Goal: Task Accomplishment & Management: Manage account settings

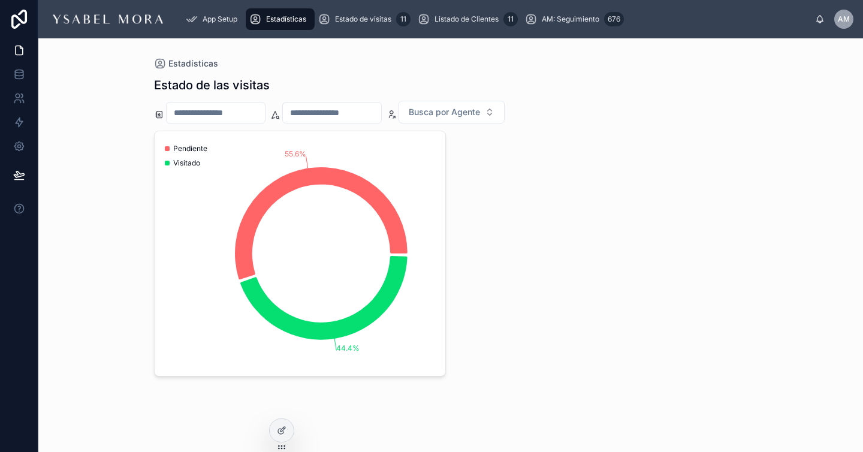
click at [615, 88] on div "Estado de las visitas" at bounding box center [451, 85] width 594 height 17
click at [485, 31] on div "App Setup Estadísticas Estado de visitas 11 Listado de Clientes 11 AM: Seguimie…" at bounding box center [496, 19] width 638 height 26
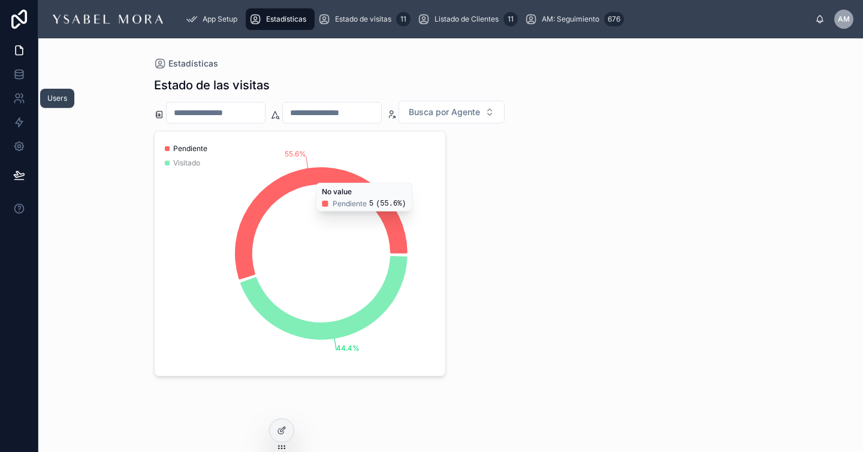
click at [25, 95] on link at bounding box center [19, 98] width 38 height 24
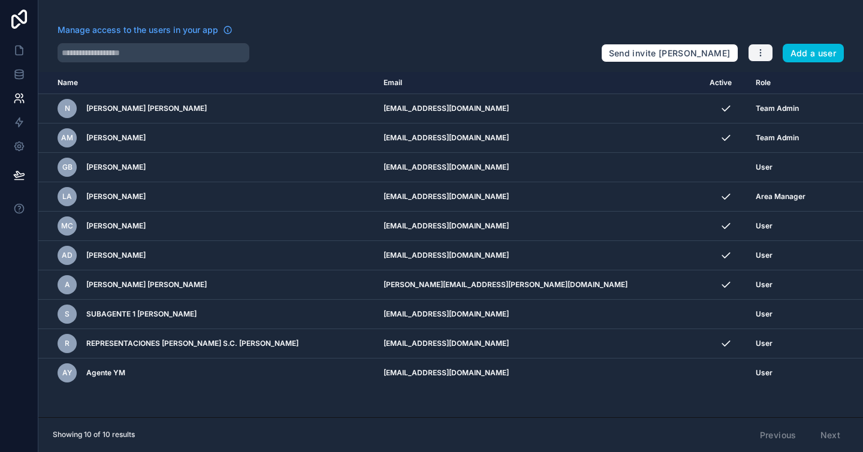
click at [757, 51] on icon "button" at bounding box center [761, 53] width 10 height 10
click at [350, 38] on div "Manage access to the users in your app" at bounding box center [325, 33] width 534 height 19
click at [19, 173] on icon at bounding box center [19, 174] width 10 height 6
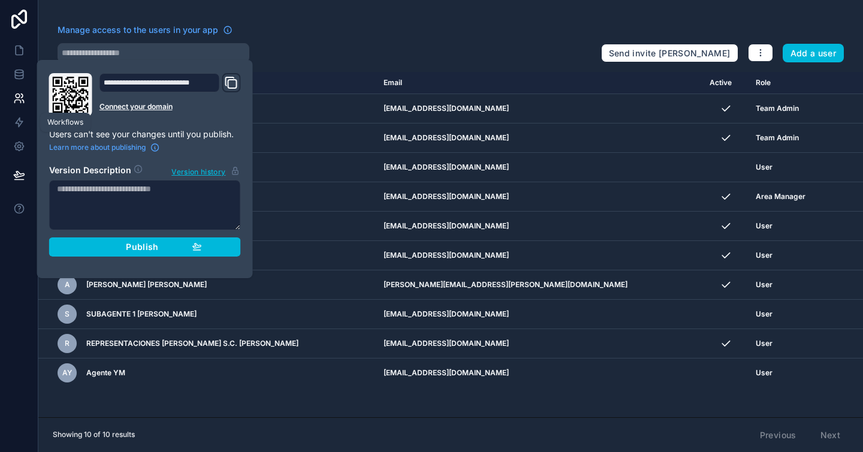
click at [22, 121] on icon at bounding box center [19, 122] width 7 height 9
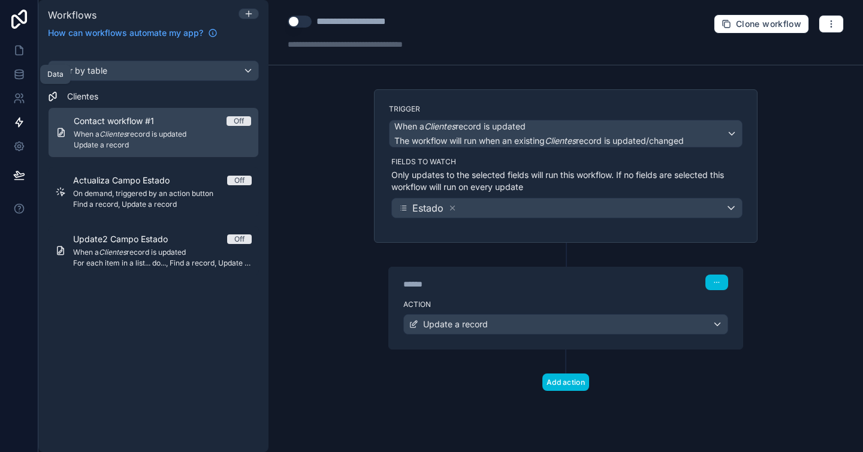
click at [19, 80] on link at bounding box center [19, 74] width 38 height 24
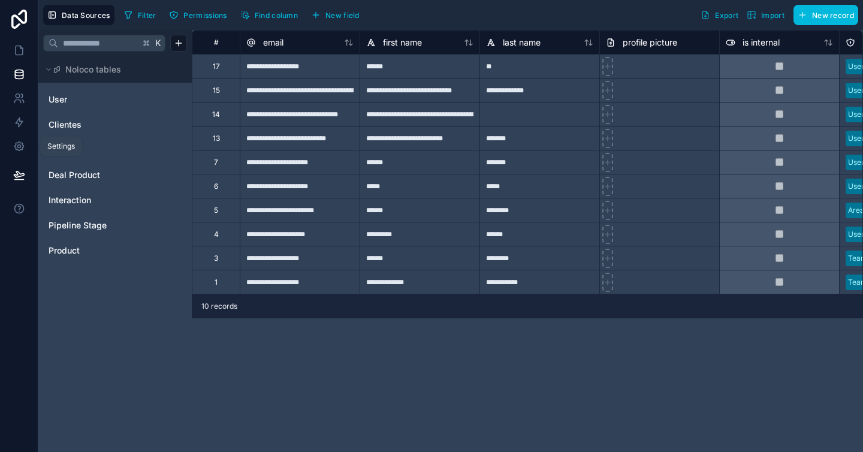
click at [23, 148] on icon at bounding box center [19, 146] width 12 height 12
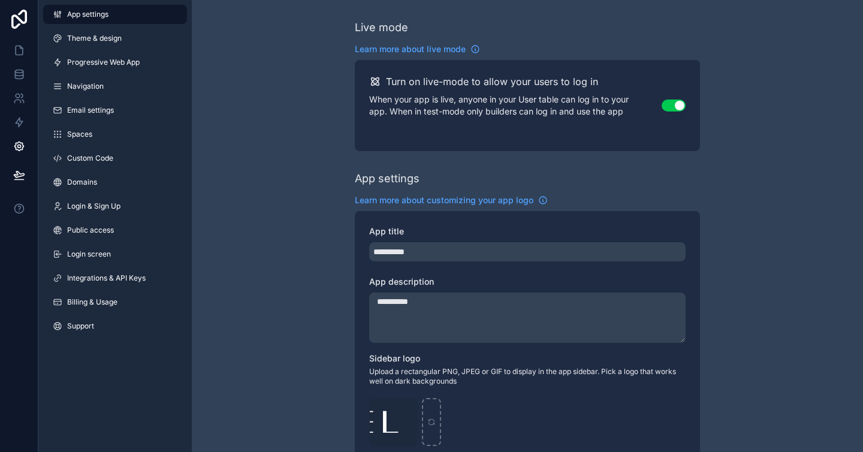
click at [97, 109] on span "Email settings" at bounding box center [90, 111] width 47 height 10
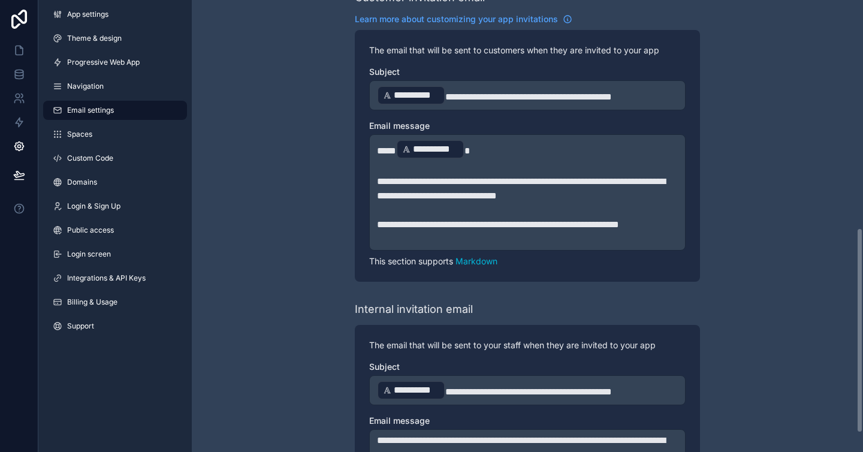
scroll to position [433, 0]
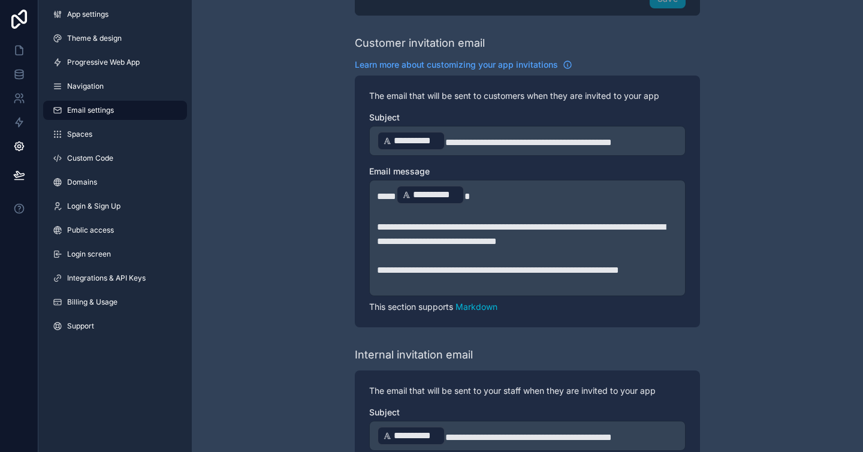
click at [448, 231] on span "**********" at bounding box center [521, 233] width 288 height 23
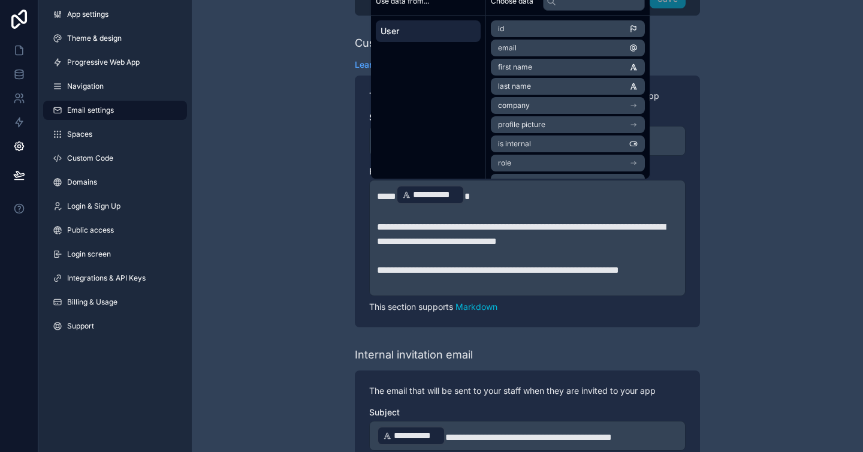
click at [619, 266] on span "**********" at bounding box center [498, 270] width 242 height 9
click at [764, 291] on div "**********" at bounding box center [528, 64] width 672 height 995
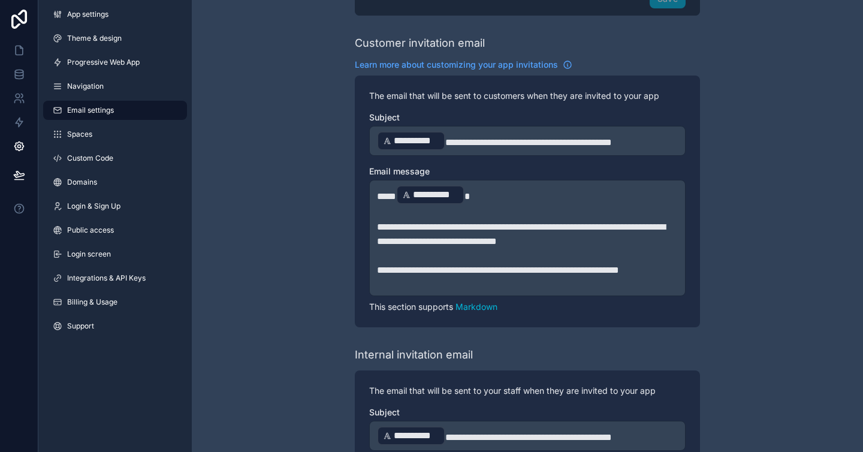
click at [535, 66] on span "Learn more about customizing your app invitations" at bounding box center [456, 65] width 203 height 12
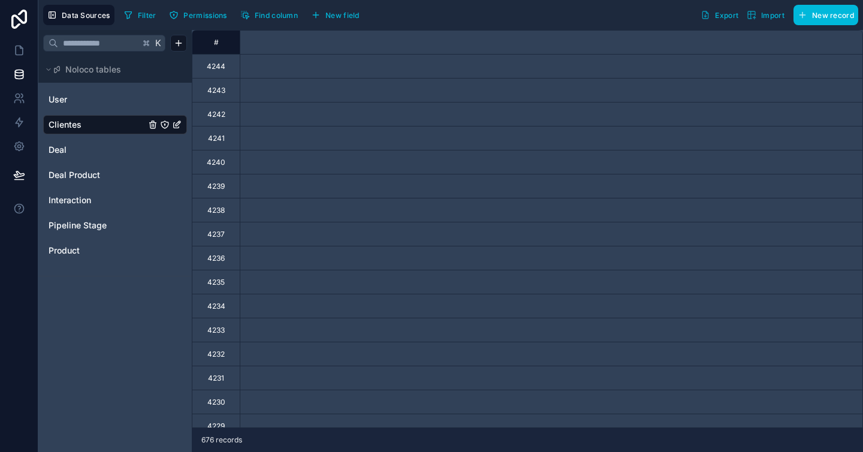
scroll to position [0, 965]
